Goal: Information Seeking & Learning: Learn about a topic

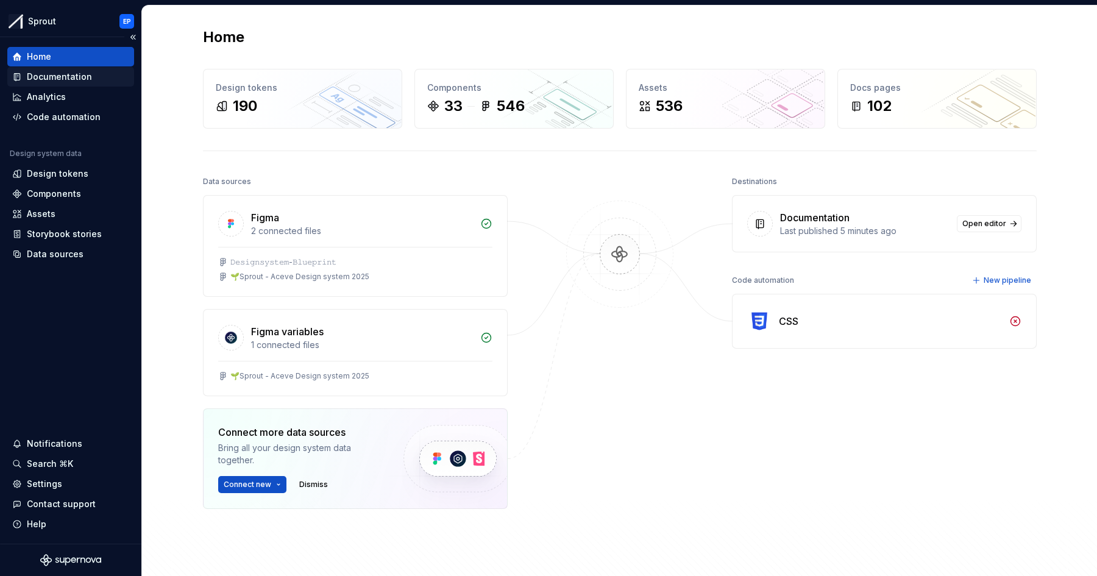
click at [79, 74] on div "Documentation" at bounding box center [59, 77] width 65 height 12
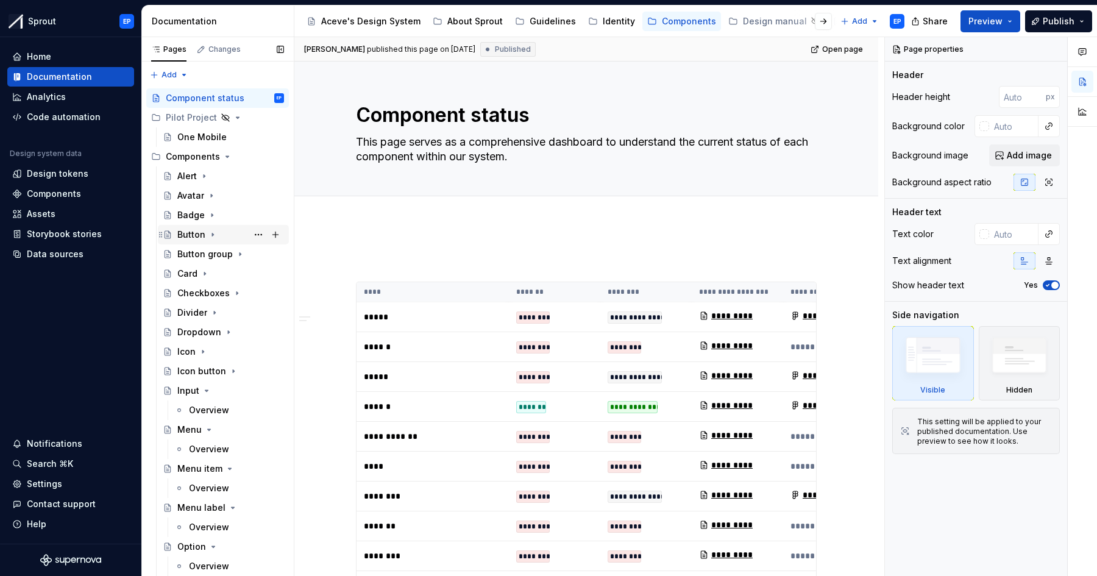
click at [198, 232] on div "Button" at bounding box center [191, 235] width 28 height 12
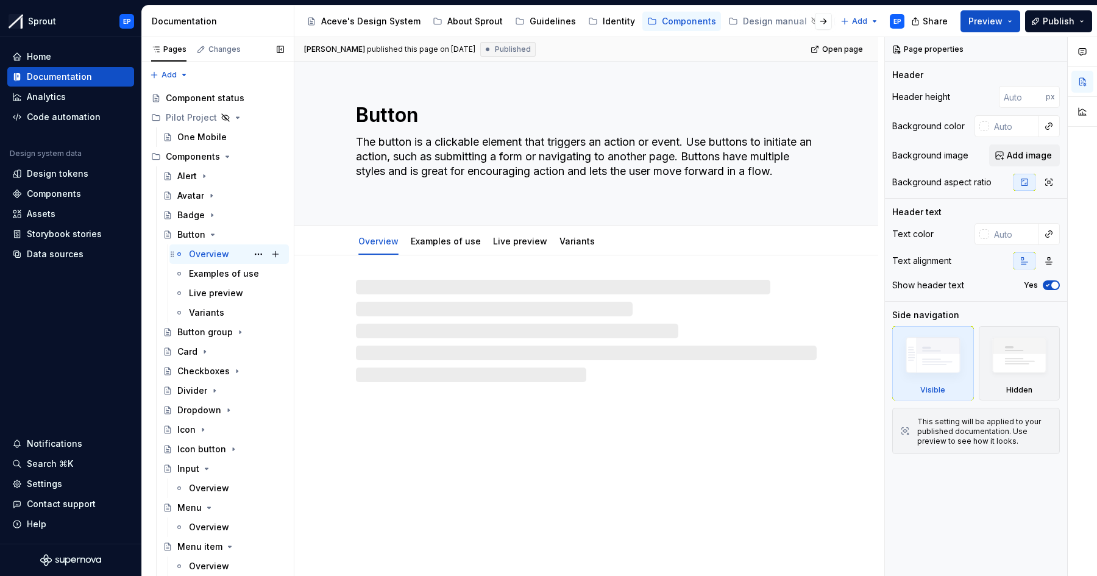
click at [205, 252] on div "Overview" at bounding box center [209, 254] width 40 height 12
click at [204, 327] on div "Button group" at bounding box center [204, 332] width 55 height 12
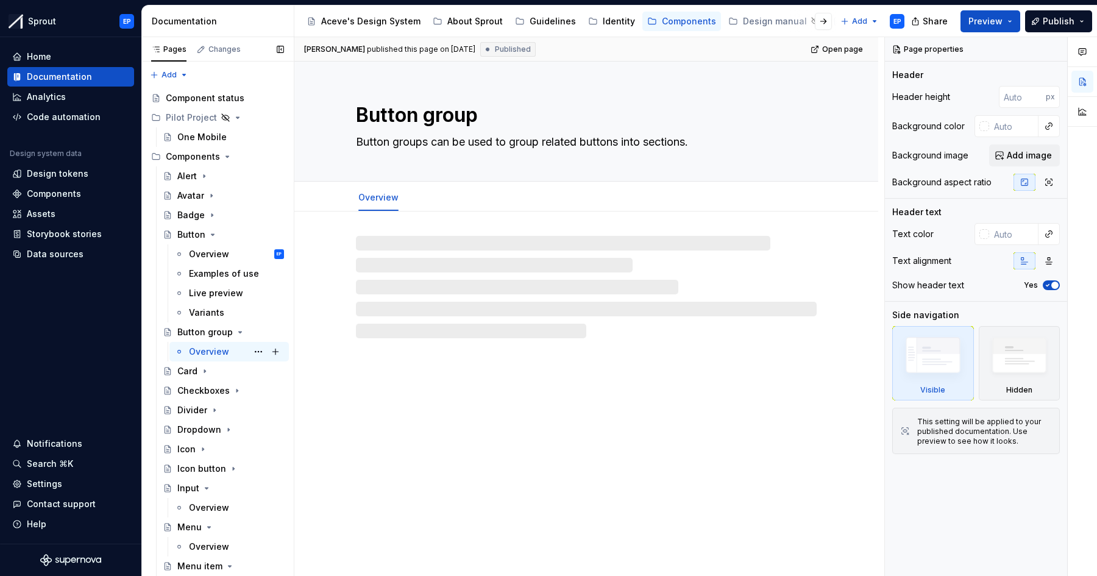
click at [207, 349] on div "Overview" at bounding box center [209, 352] width 40 height 12
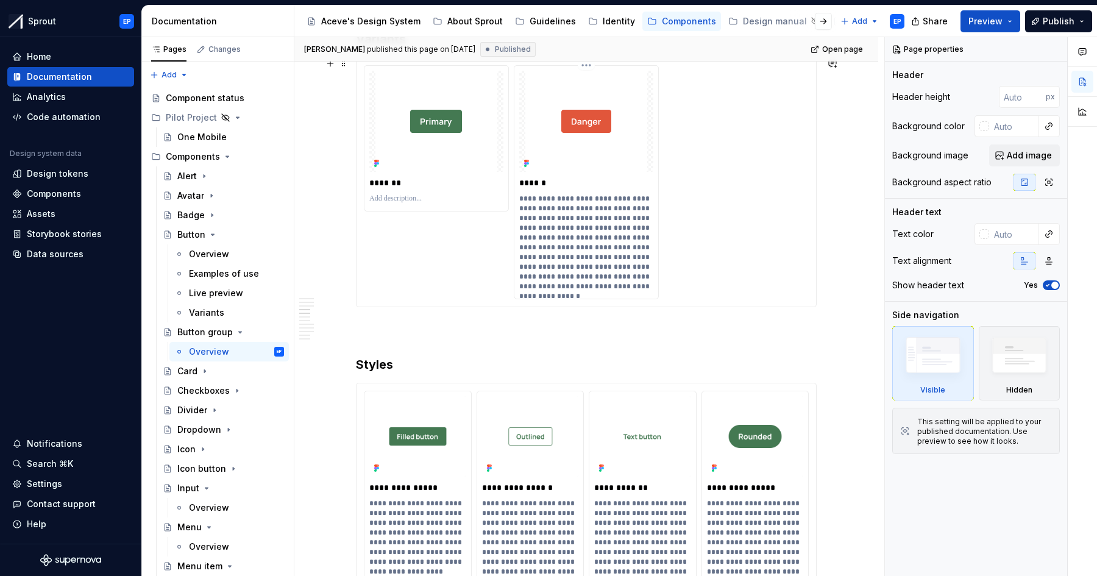
scroll to position [1128, 0]
click at [186, 376] on div "Card" at bounding box center [187, 371] width 20 height 12
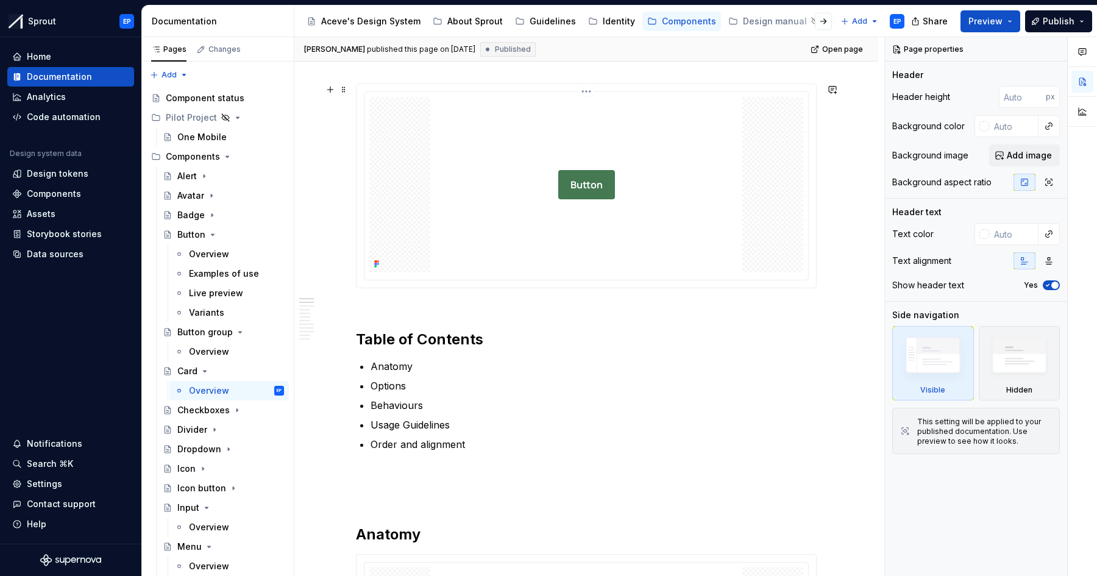
scroll to position [298, 0]
click at [207, 118] on div "Pilot Project" at bounding box center [191, 118] width 51 height 12
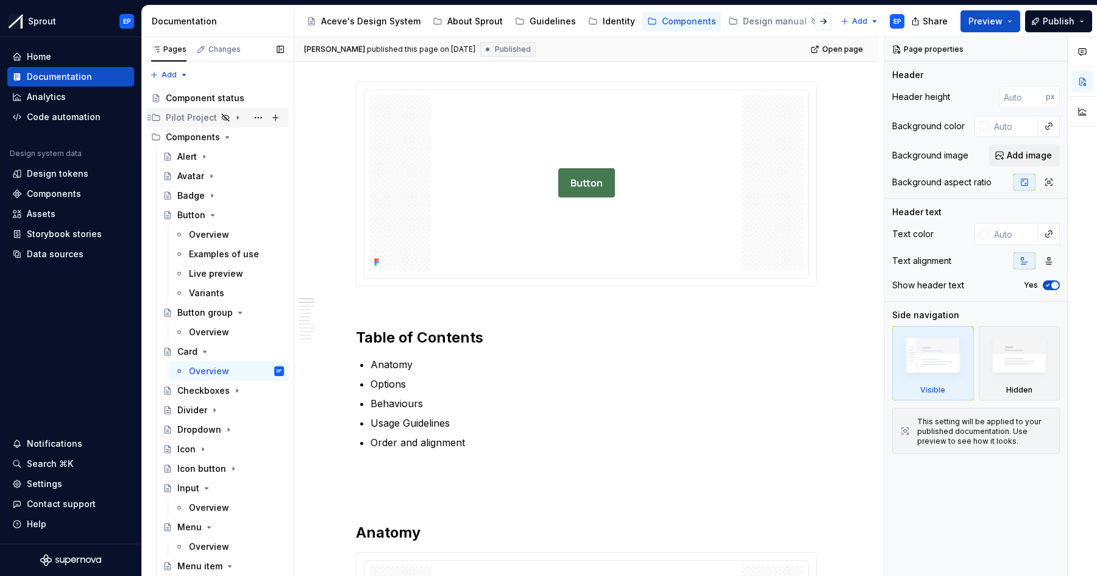
click at [207, 118] on div "Pilot Project" at bounding box center [191, 118] width 51 height 12
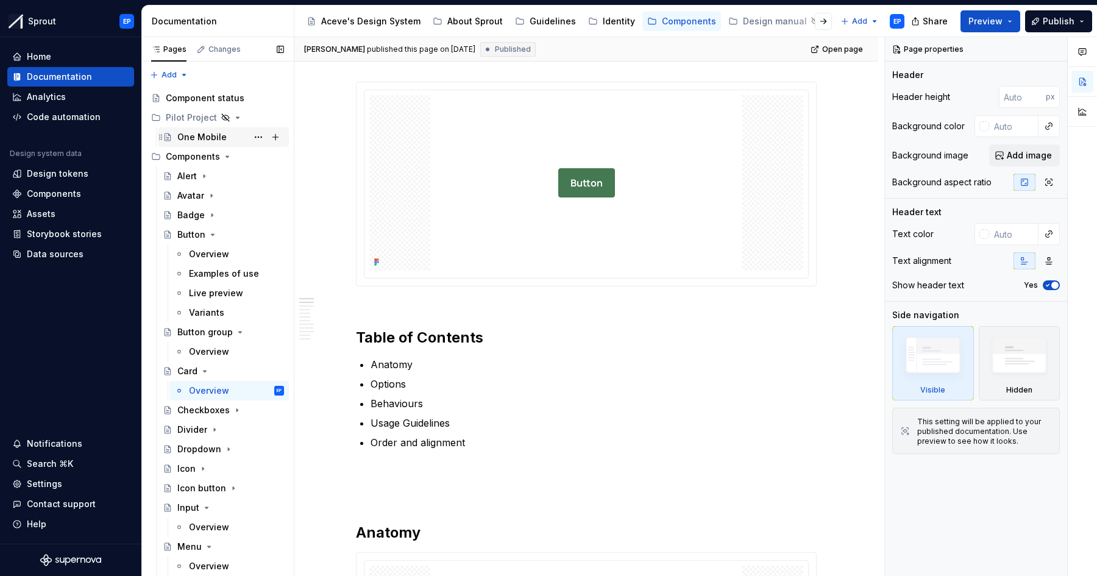
click at [213, 135] on div "One Mobile" at bounding box center [201, 137] width 49 height 12
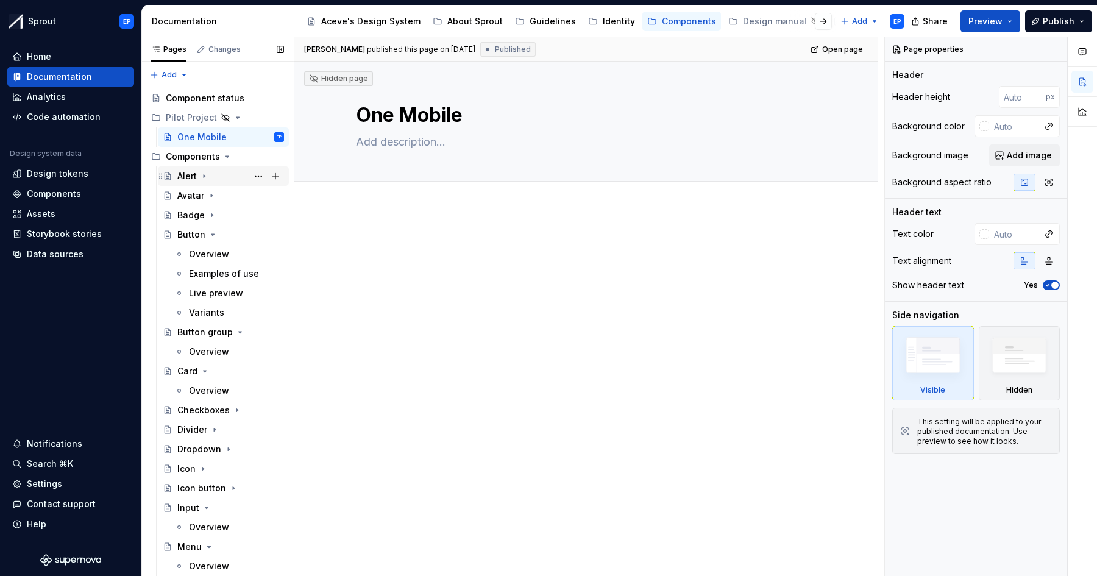
click at [207, 176] on icon "Page tree" at bounding box center [204, 176] width 10 height 10
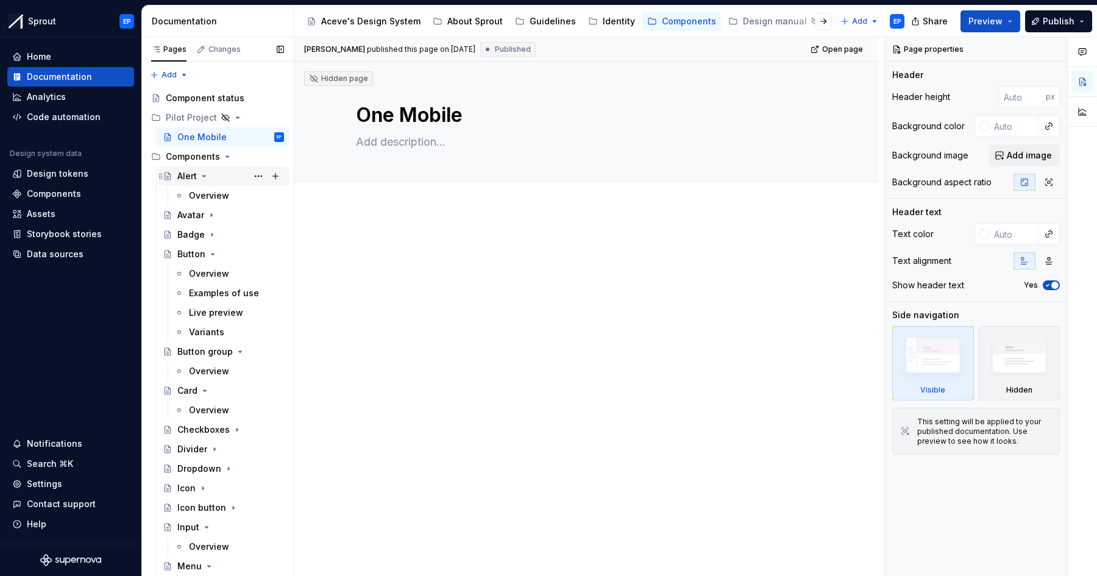
click at [207, 176] on icon "Page tree" at bounding box center [204, 176] width 10 height 10
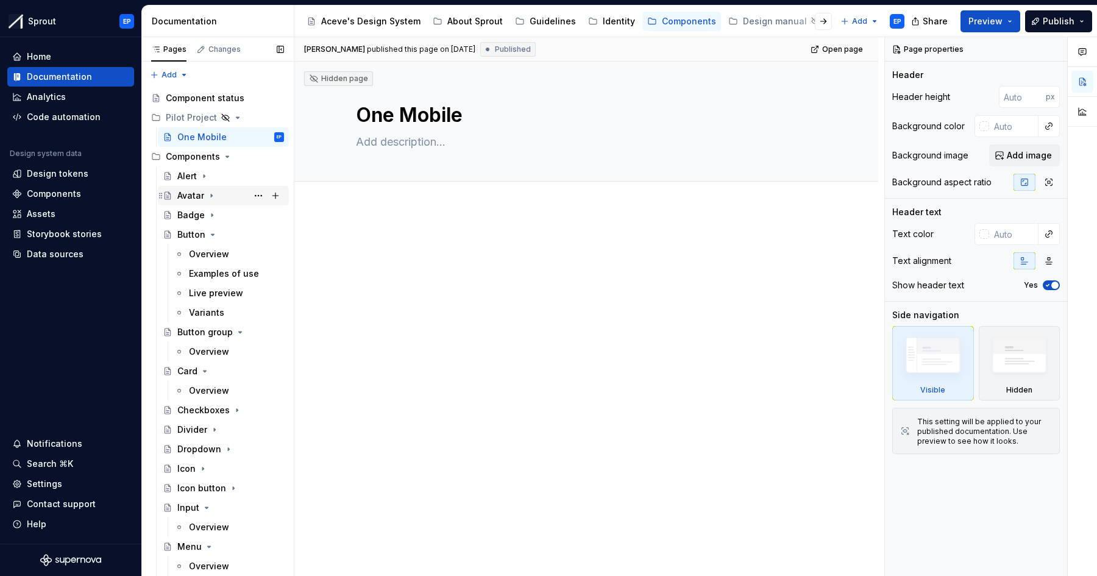
click at [209, 194] on icon "Page tree" at bounding box center [212, 196] width 10 height 10
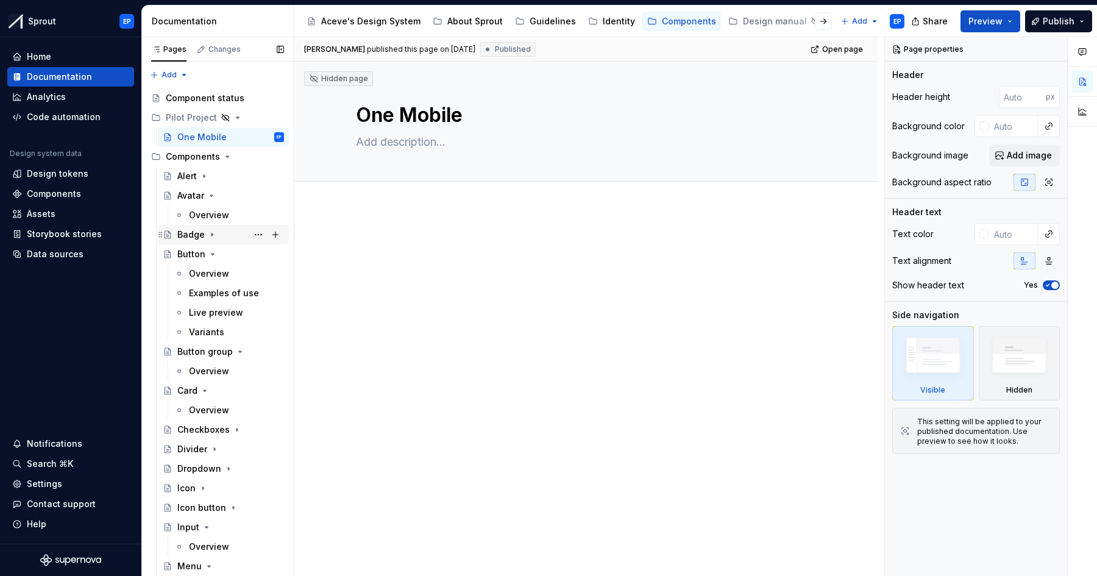
click at [210, 232] on icon "Page tree" at bounding box center [212, 235] width 10 height 10
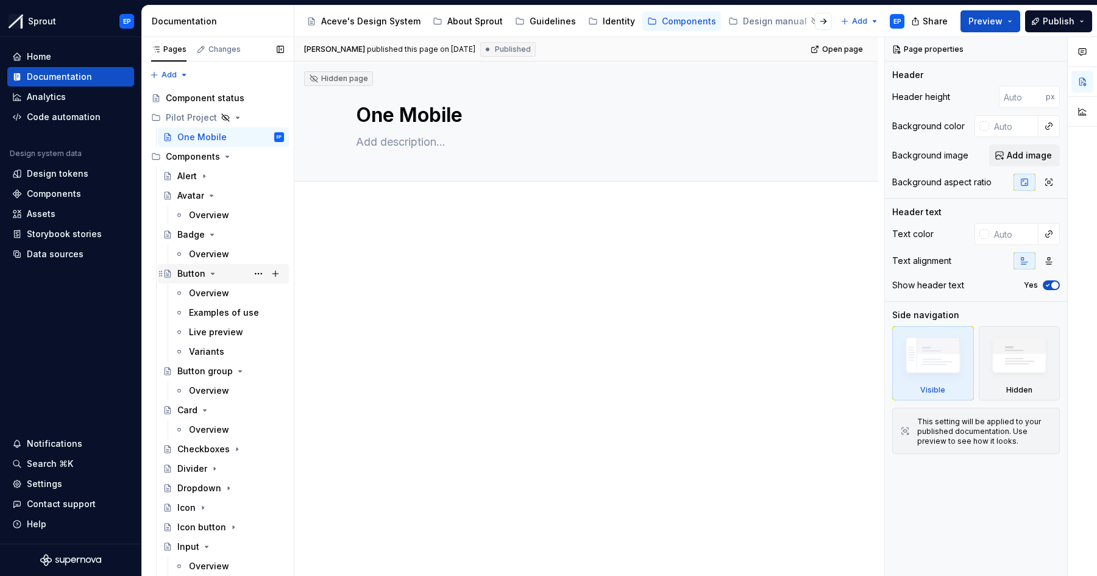
click at [211, 272] on icon "Page tree" at bounding box center [213, 274] width 10 height 10
click at [62, 95] on div "Analytics" at bounding box center [46, 97] width 39 height 12
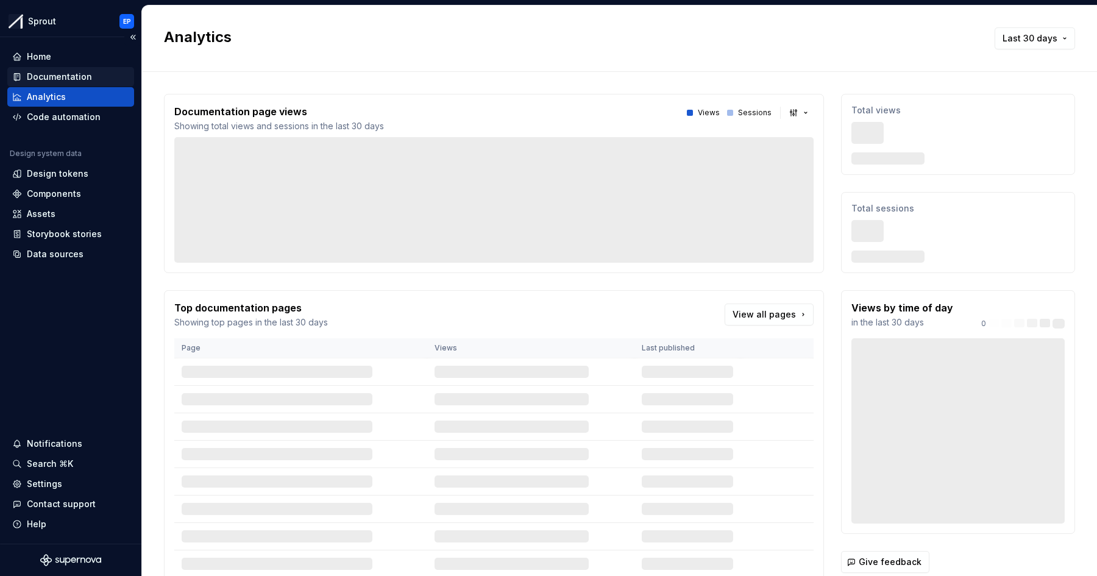
click at [72, 78] on div "Documentation" at bounding box center [59, 77] width 65 height 12
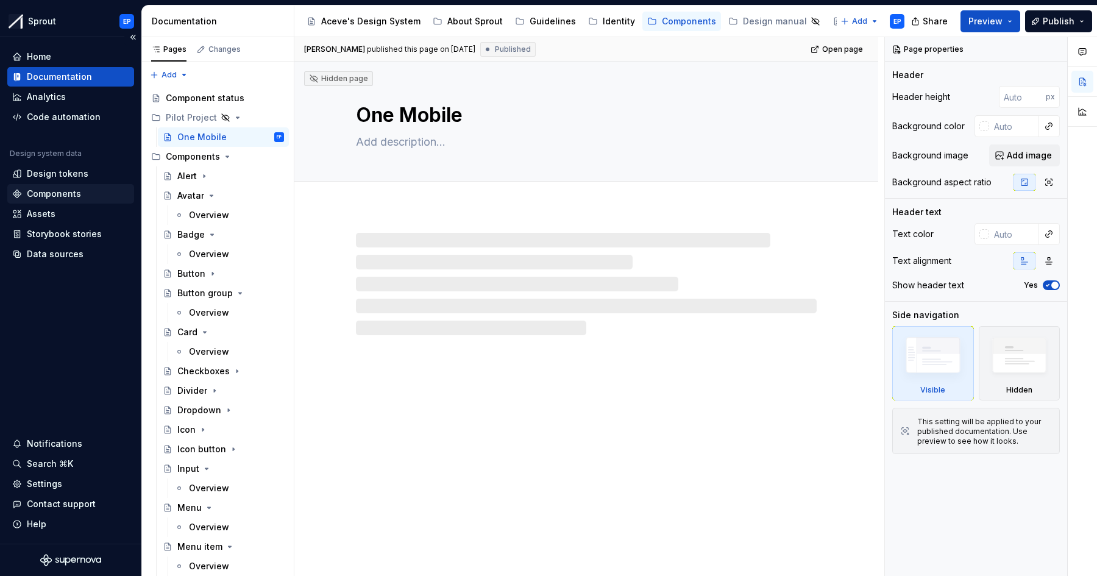
click at [62, 199] on div "Components" at bounding box center [54, 194] width 54 height 12
type textarea "*"
